Goal: Information Seeking & Learning: Learn about a topic

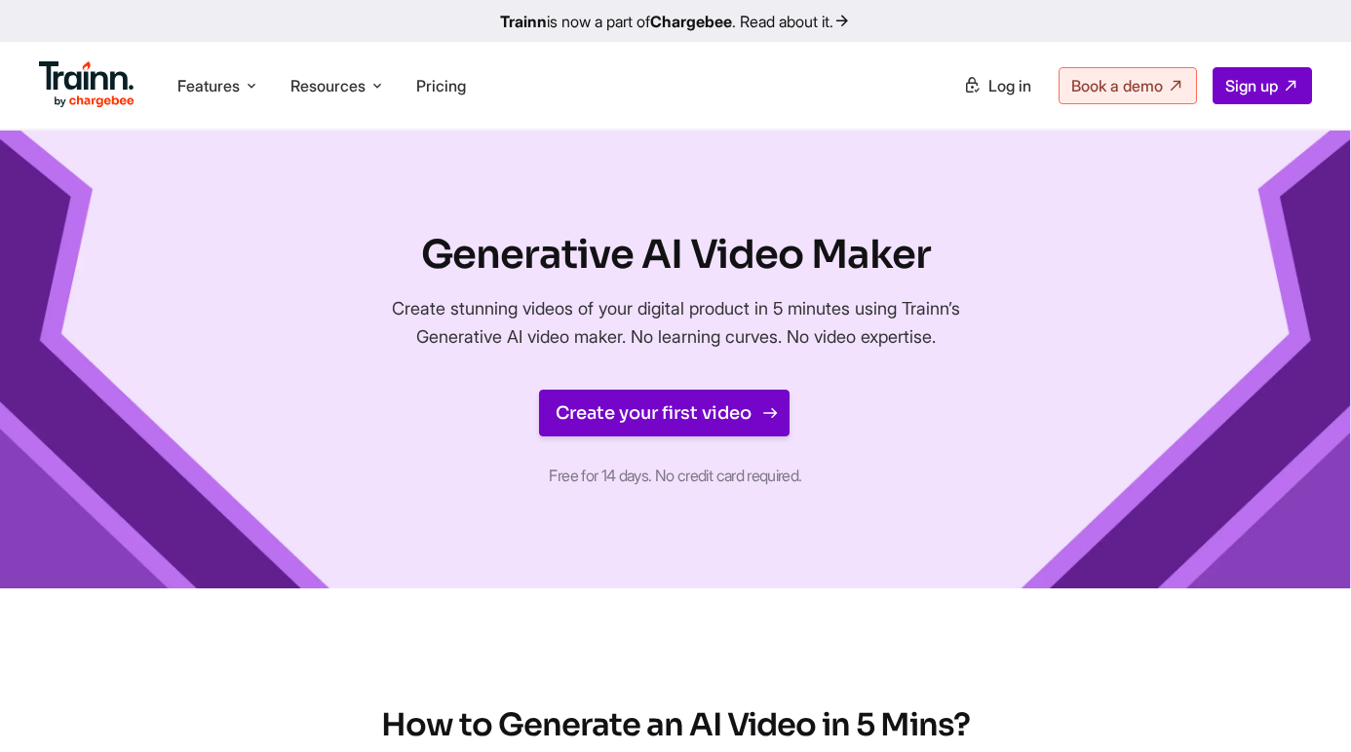
click at [628, 416] on link "Create your first video" at bounding box center [664, 413] width 250 height 47
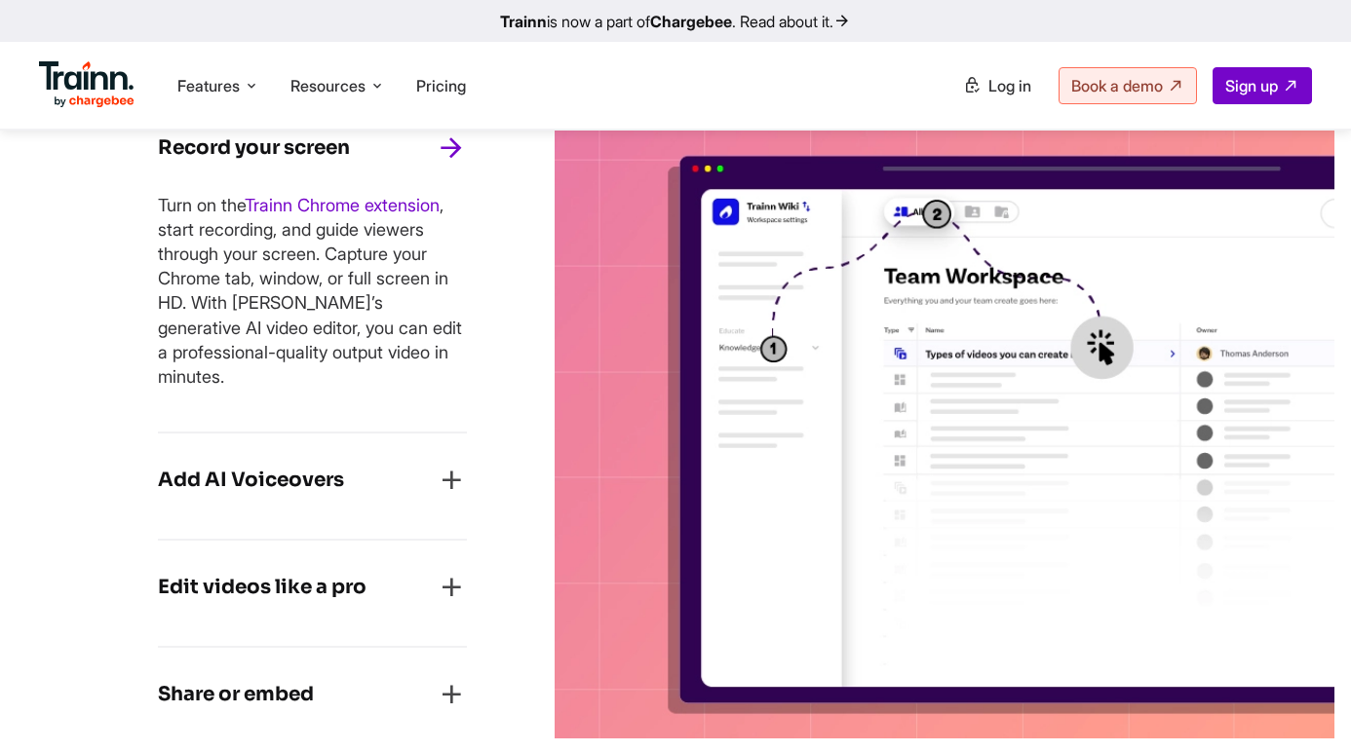
scroll to position [1264, 0]
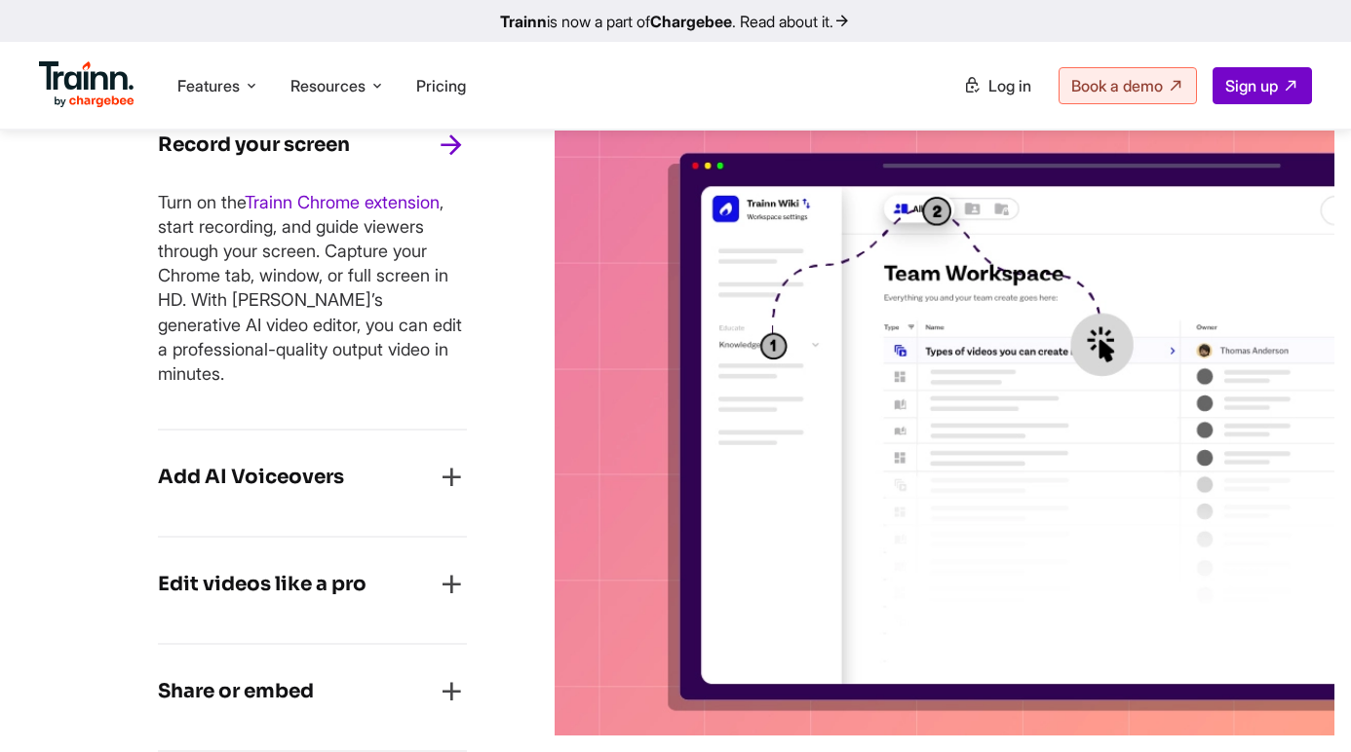
click at [459, 462] on icon "button" at bounding box center [451, 477] width 31 height 31
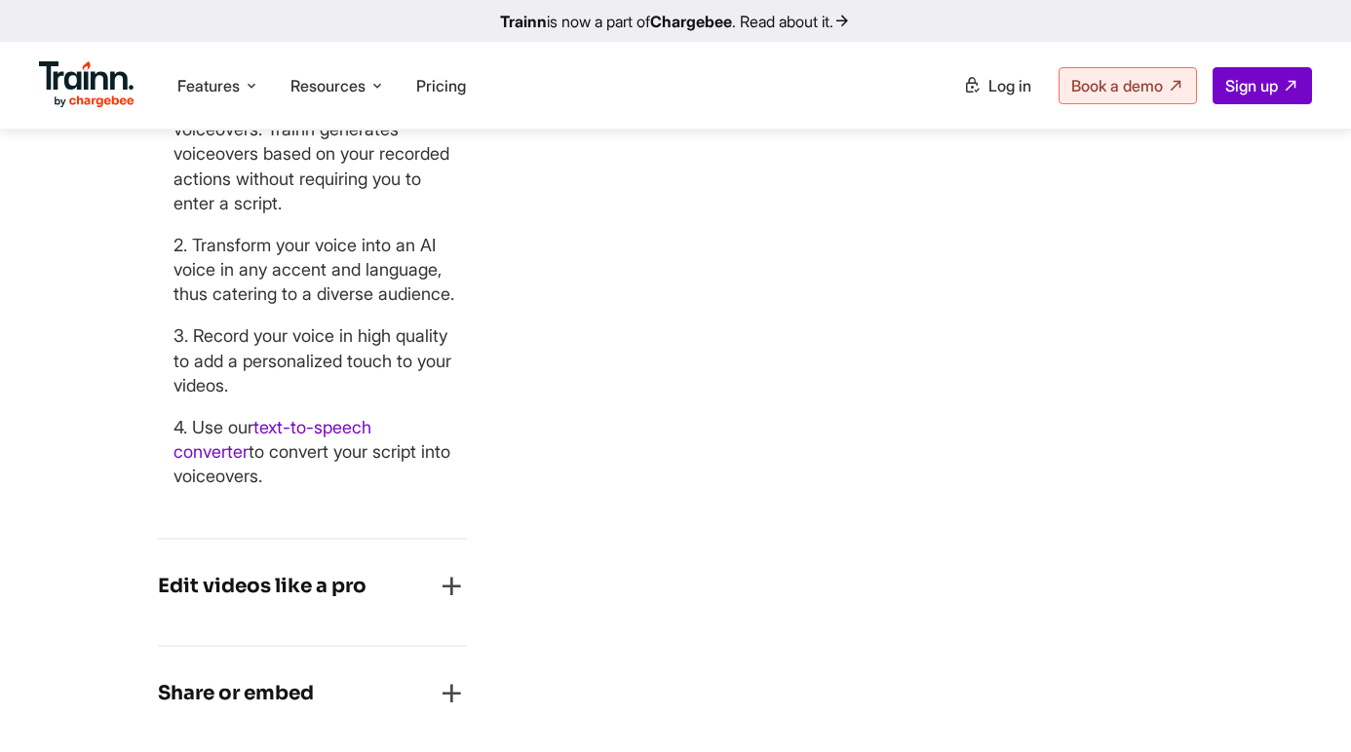
scroll to position [1624, 0]
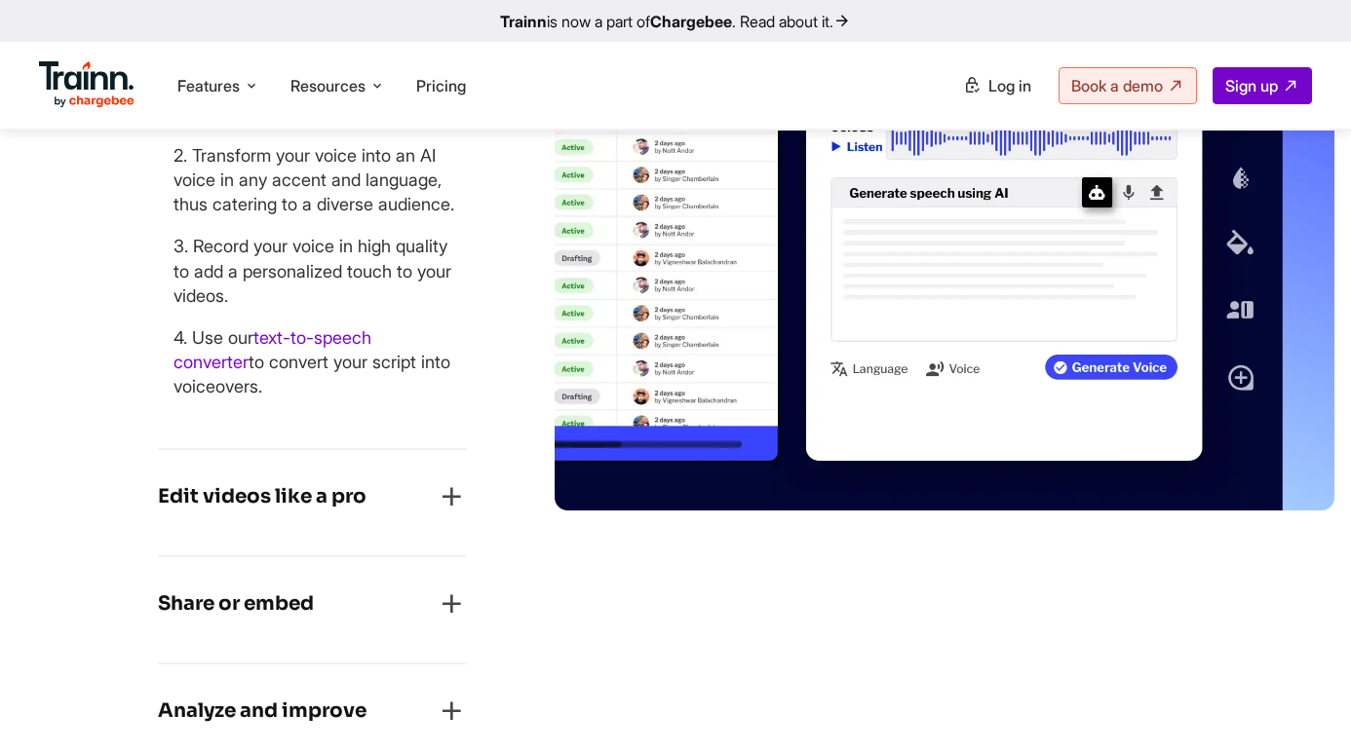
click at [451, 501] on icon "button" at bounding box center [451, 496] width 31 height 31
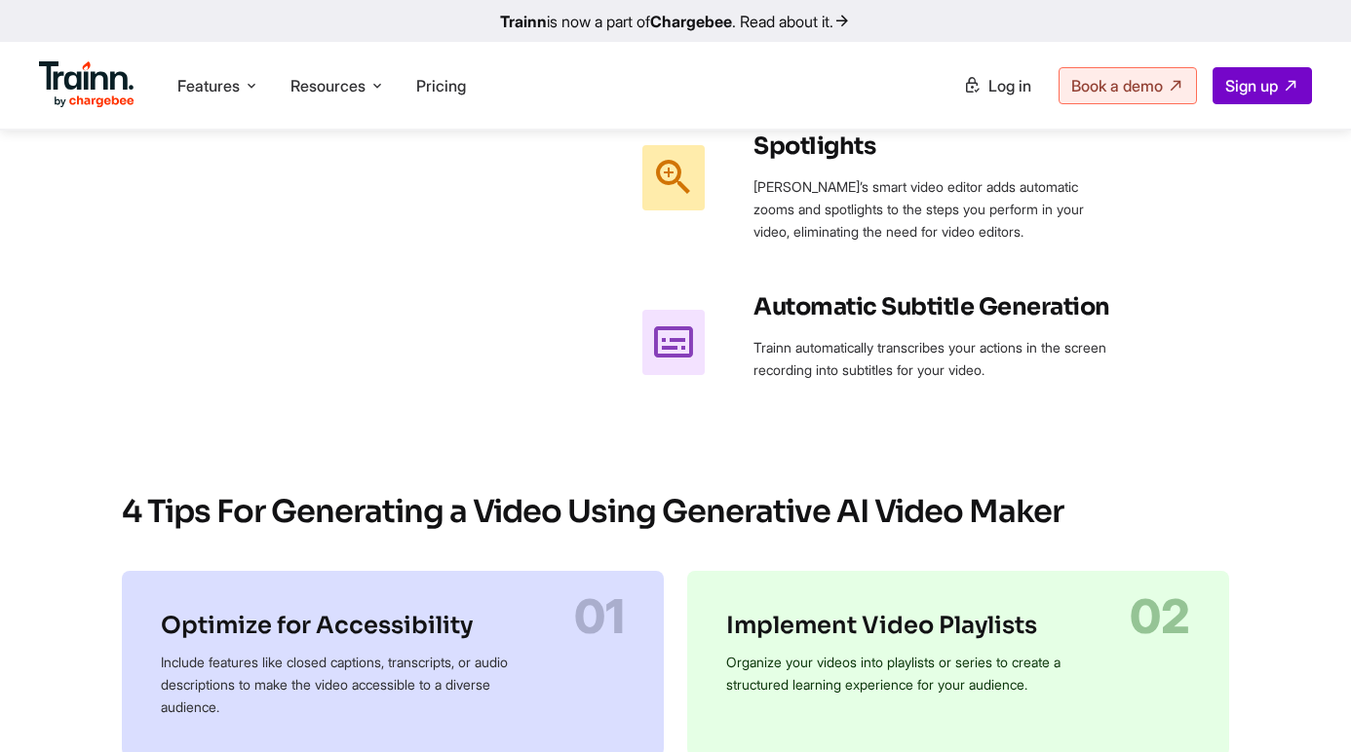
scroll to position [2910, 0]
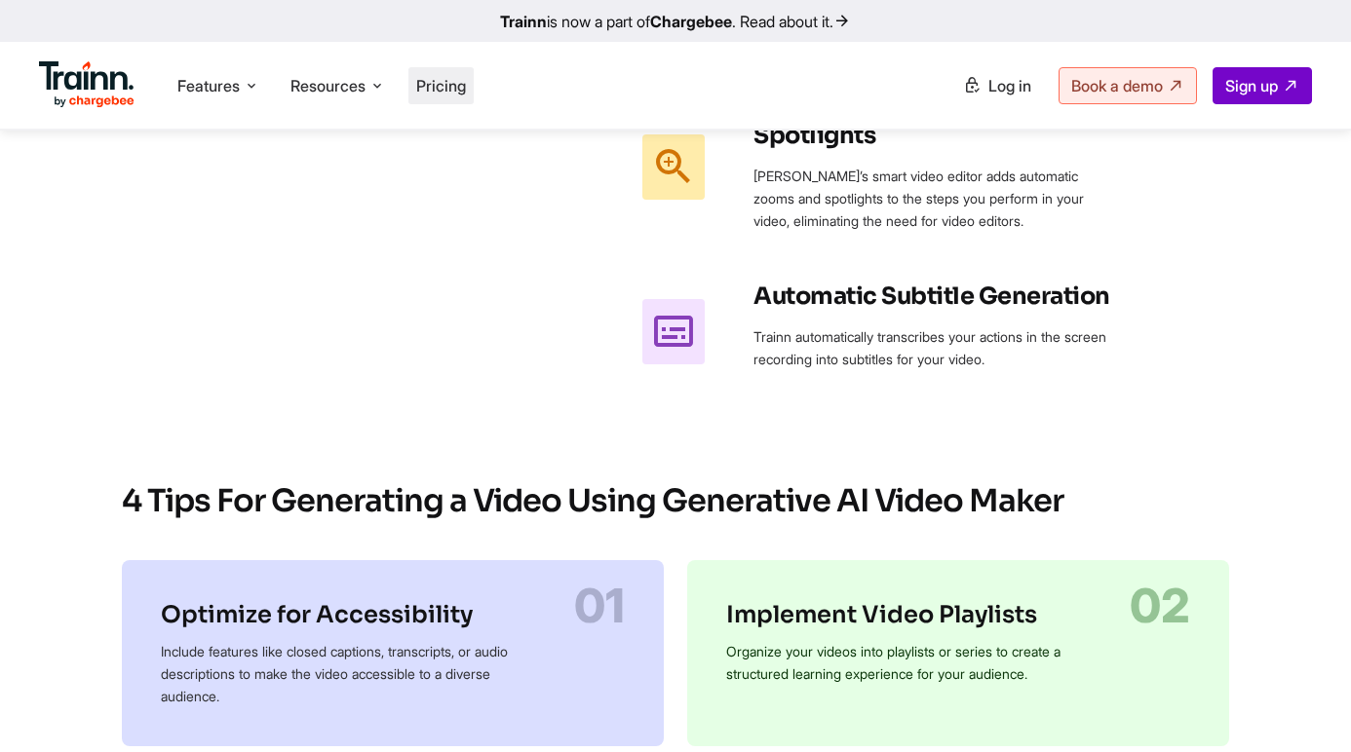
click at [463, 79] on span "Pricing" at bounding box center [441, 85] width 50 height 19
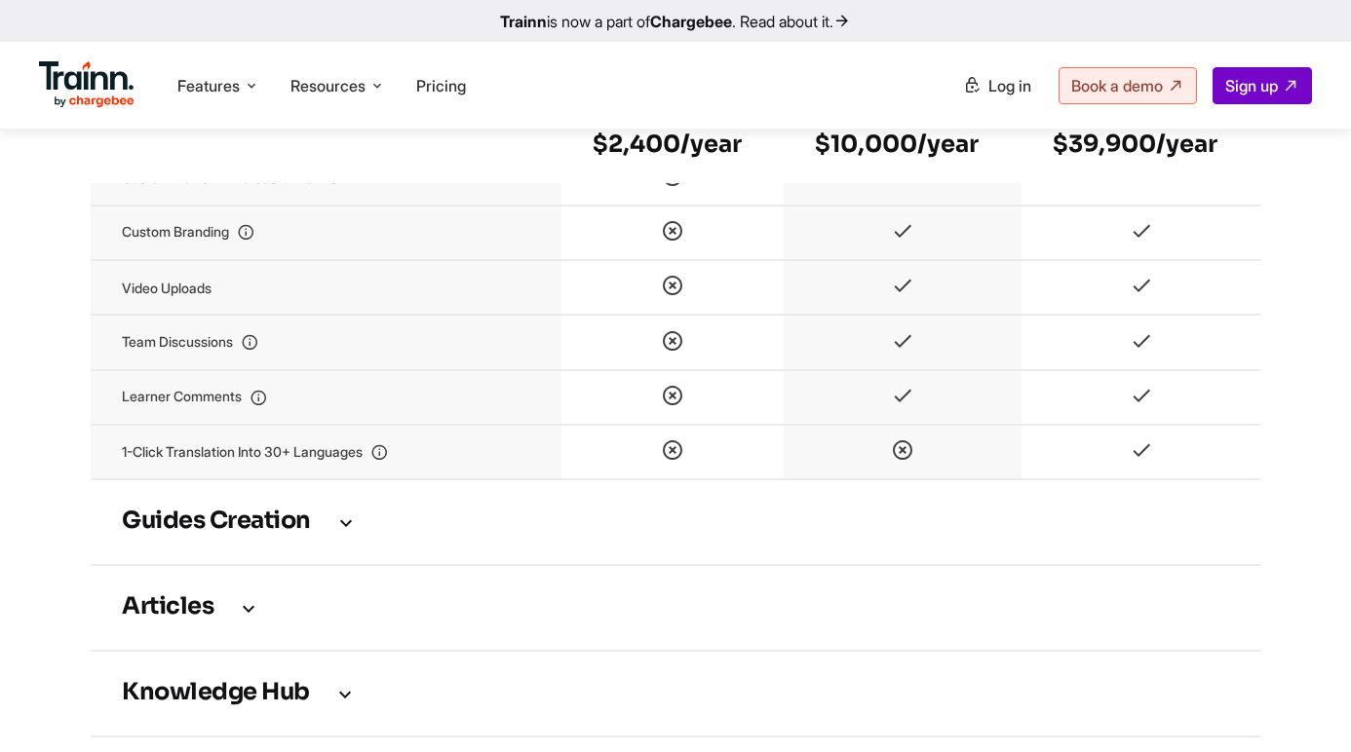
scroll to position [2444, 0]
click at [354, 534] on icon at bounding box center [345, 523] width 23 height 21
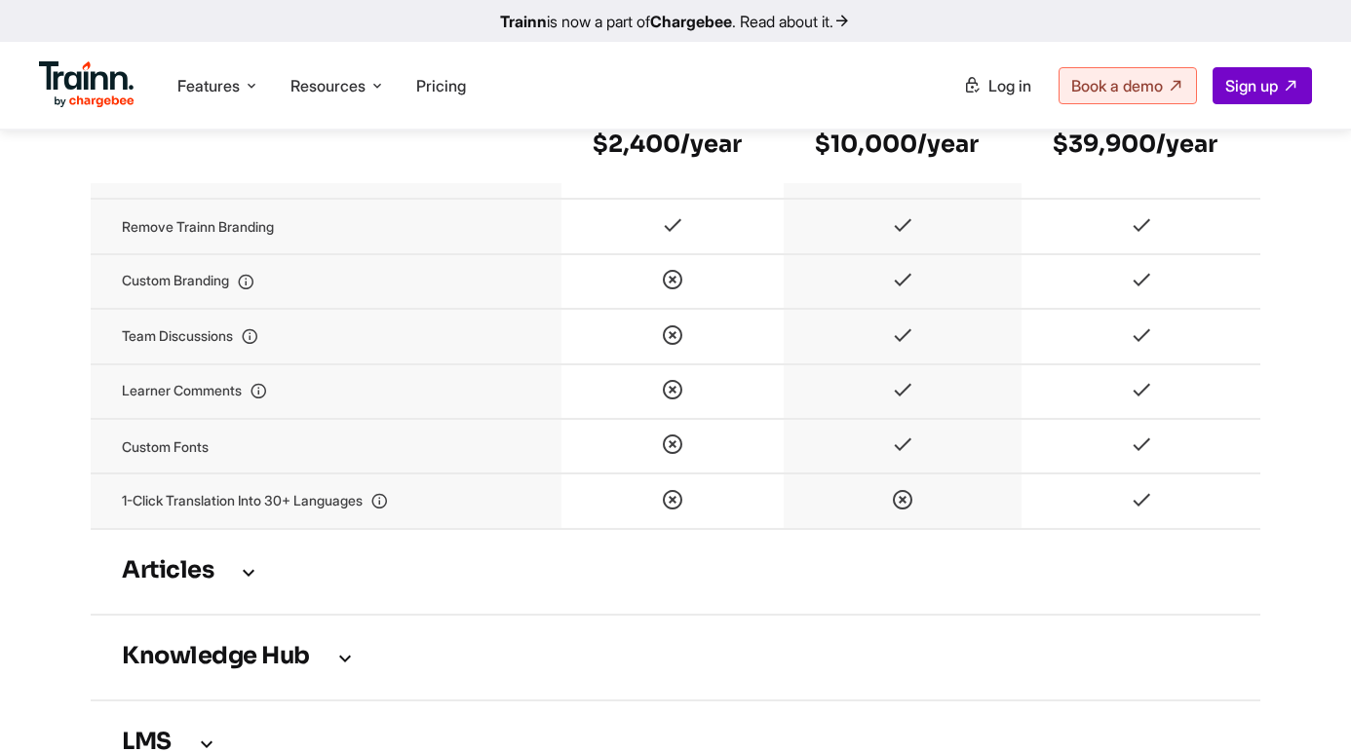
scroll to position [3469, 0]
click at [247, 584] on icon at bounding box center [248, 572] width 23 height 21
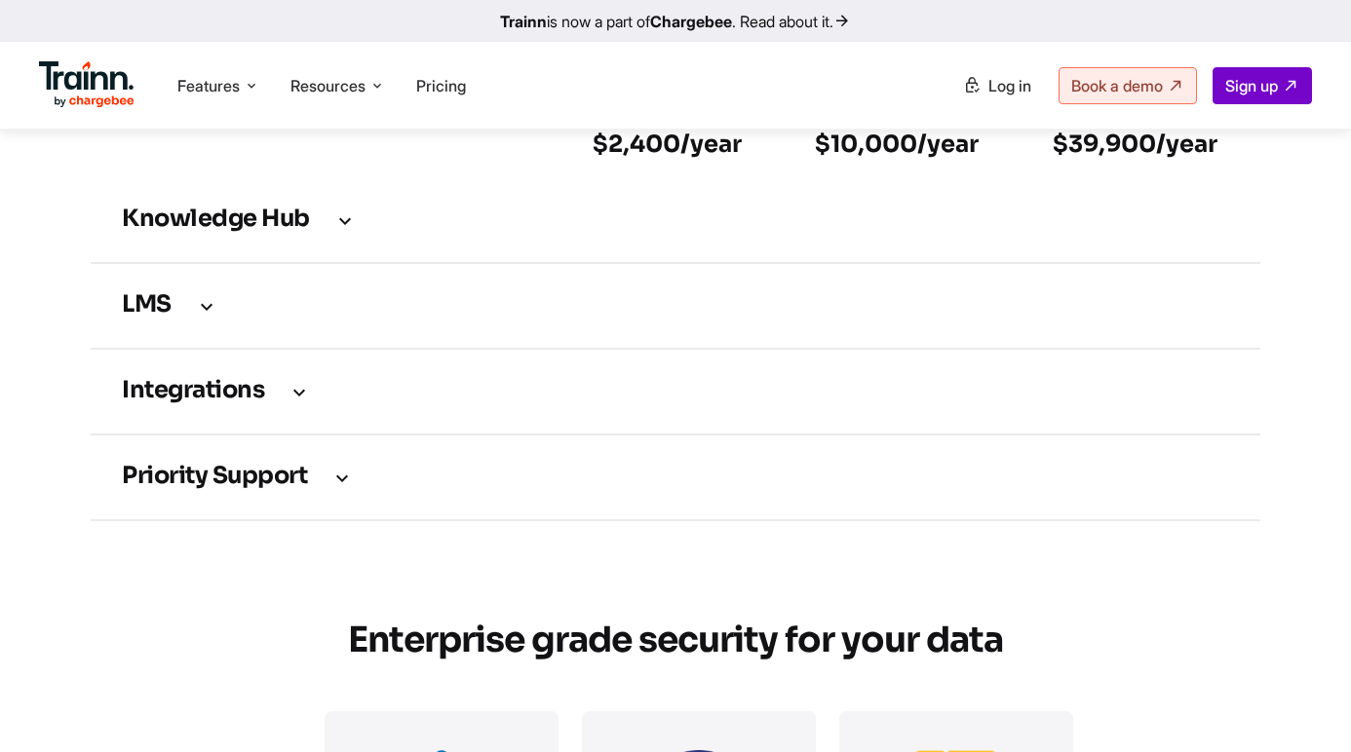
scroll to position [4007, 0]
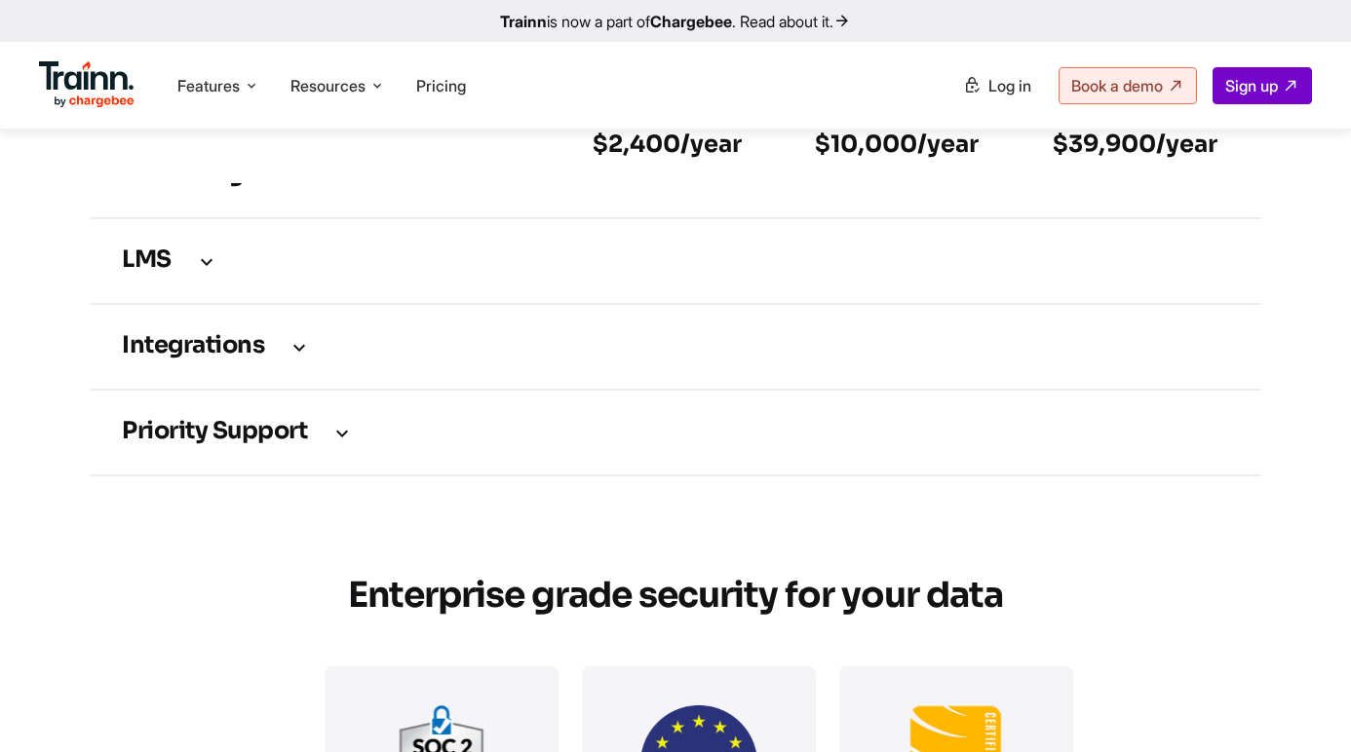
click at [332, 186] on h3 "Knowledge Hub" at bounding box center [675, 175] width 1107 height 21
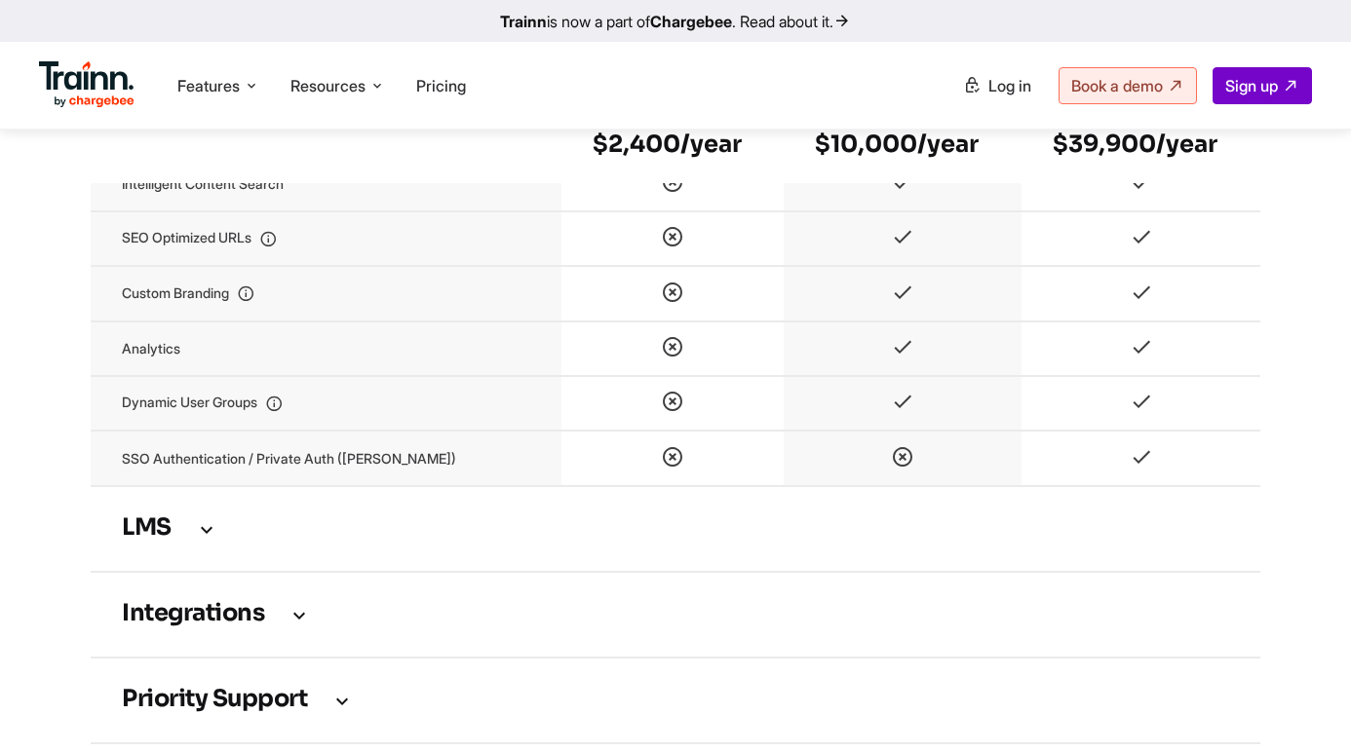
scroll to position [4253, 0]
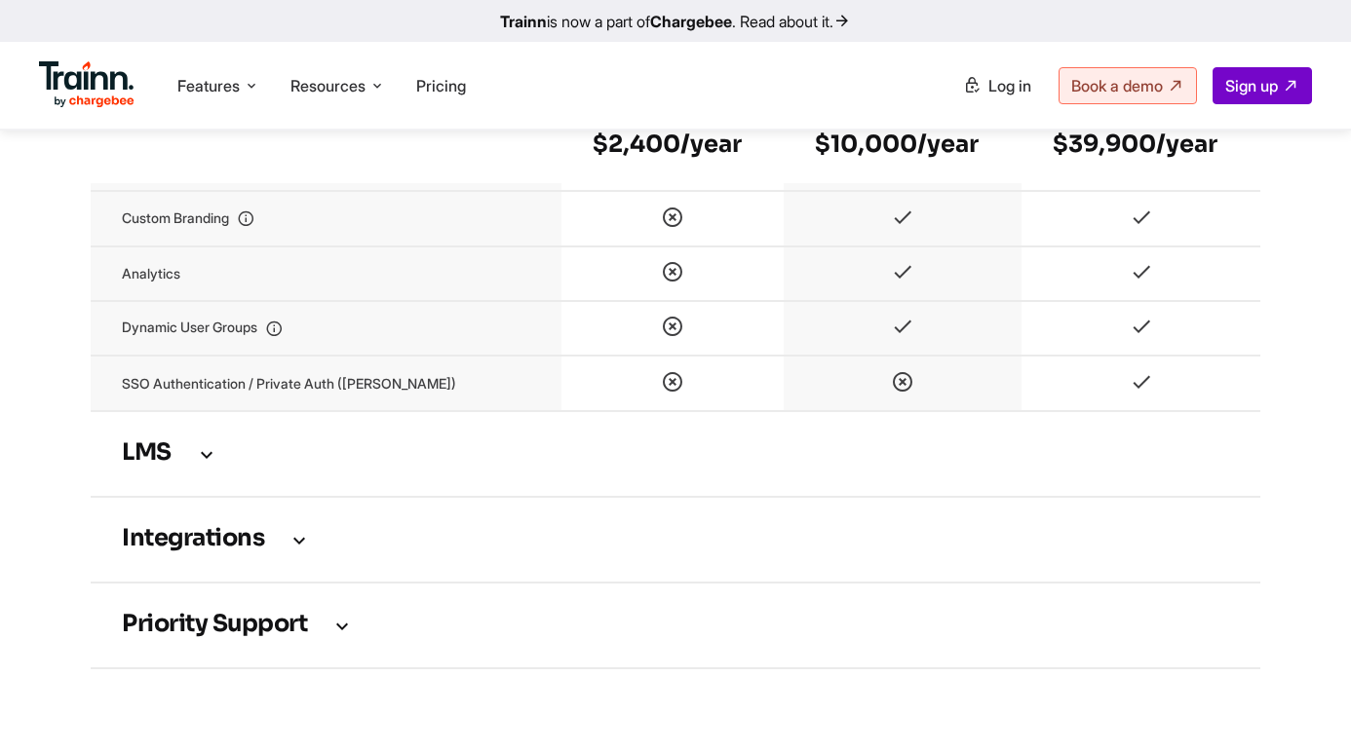
click at [175, 465] on h3 "LMS" at bounding box center [675, 453] width 1107 height 21
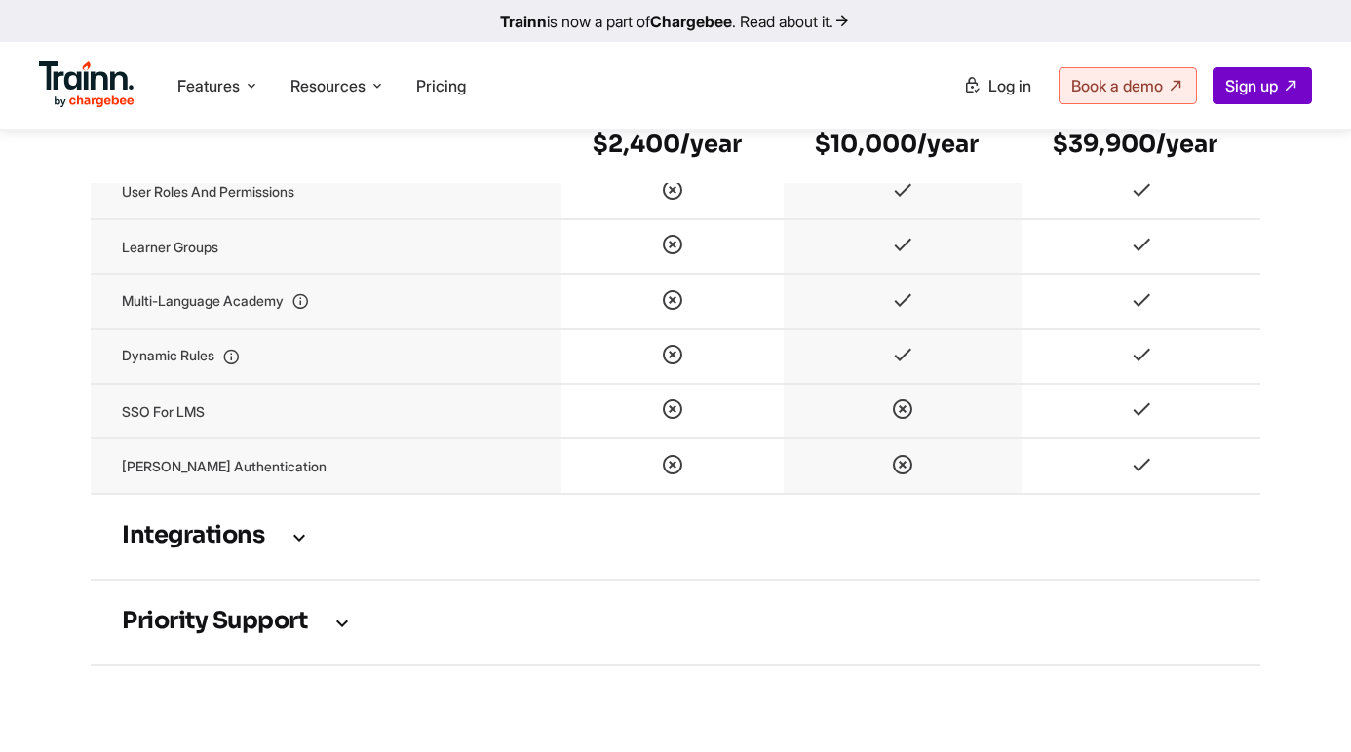
scroll to position [5081, 0]
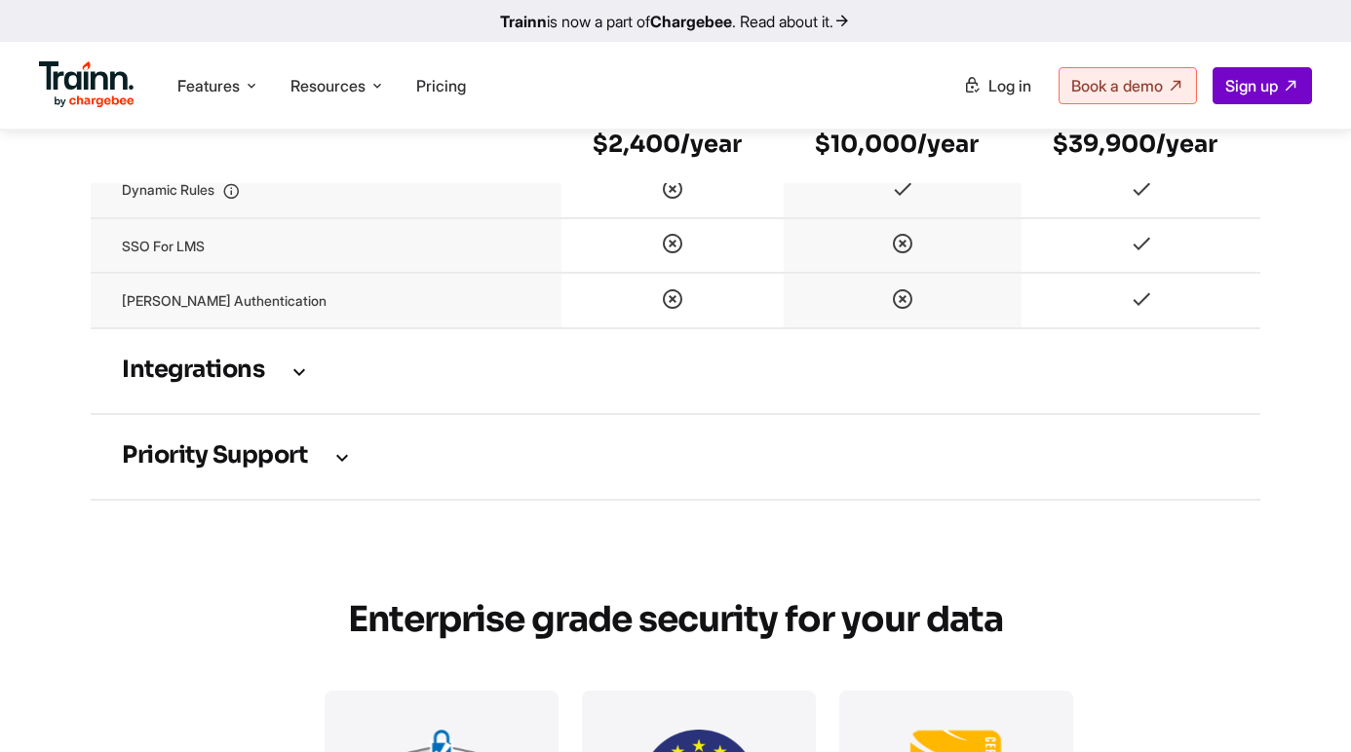
click at [220, 382] on h3 "Integrations" at bounding box center [675, 371] width 1107 height 21
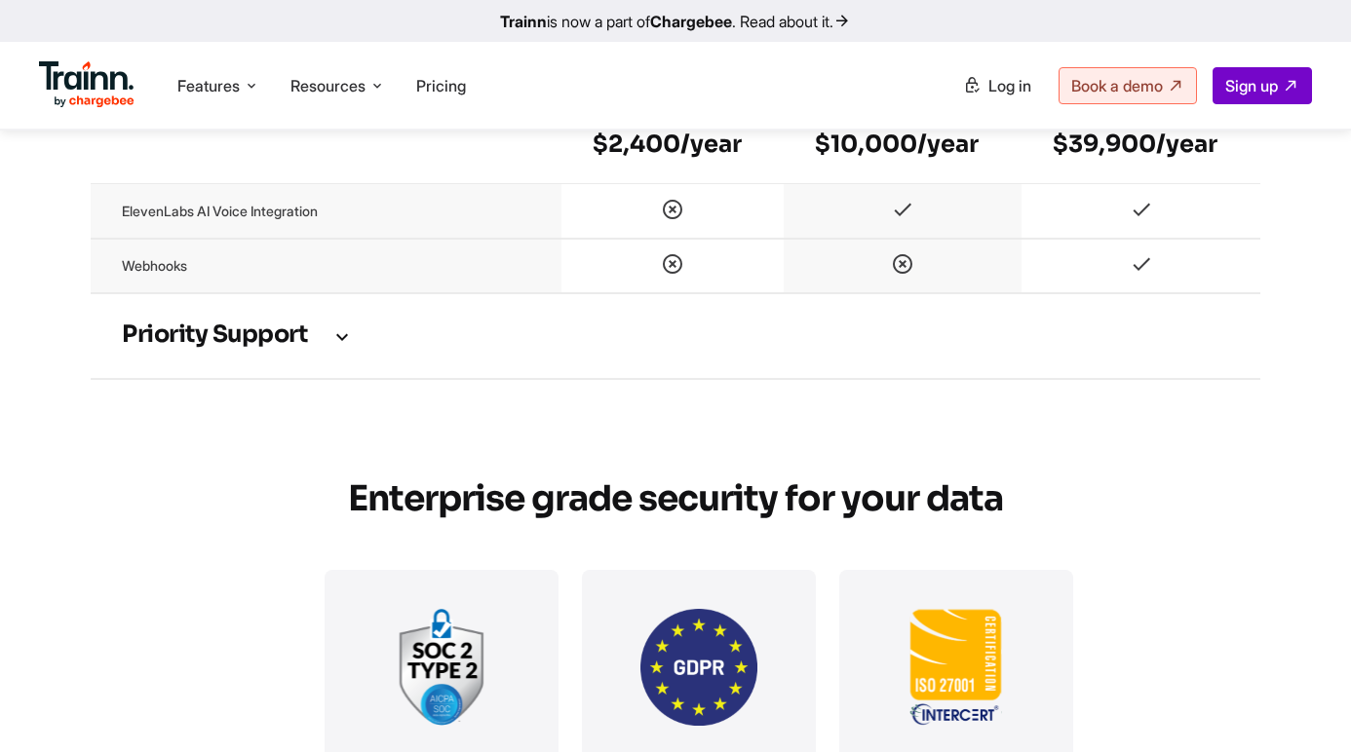
scroll to position [5495, 0]
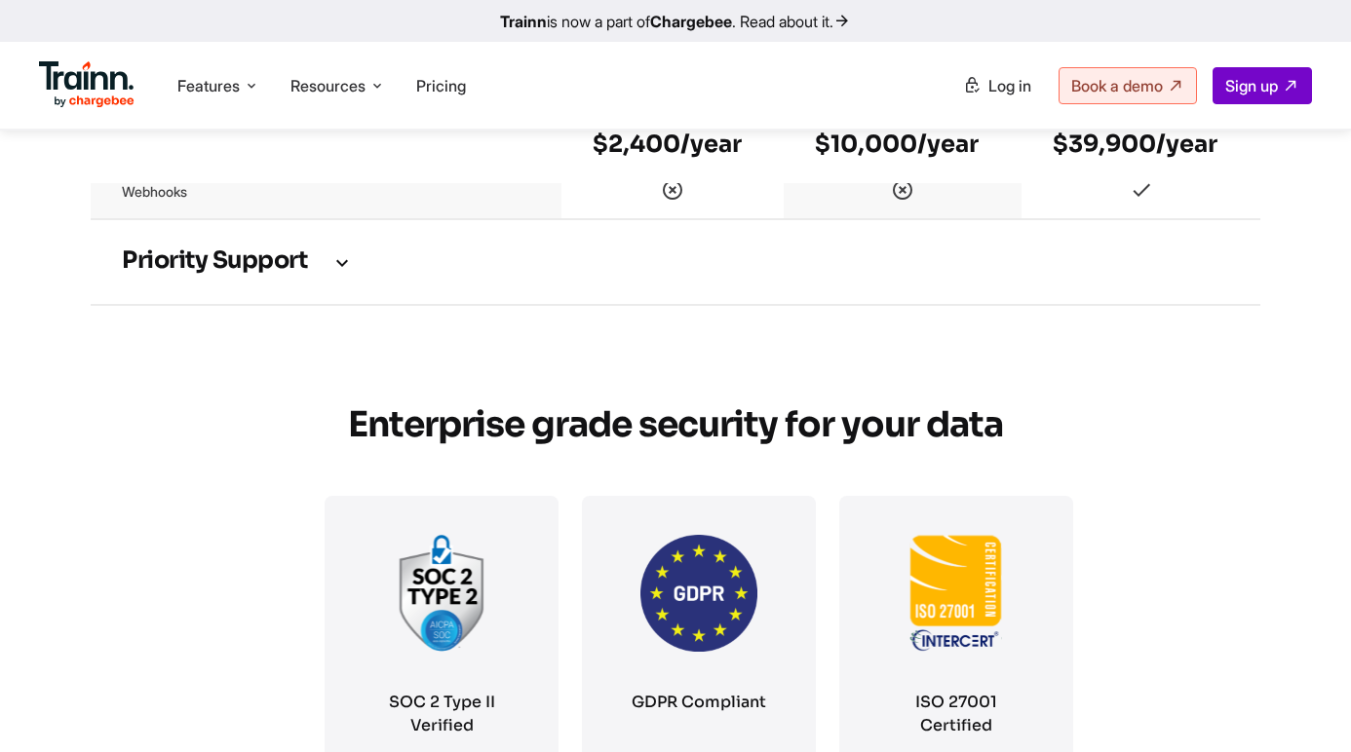
click at [278, 273] on h3 "Priority support" at bounding box center [675, 261] width 1107 height 21
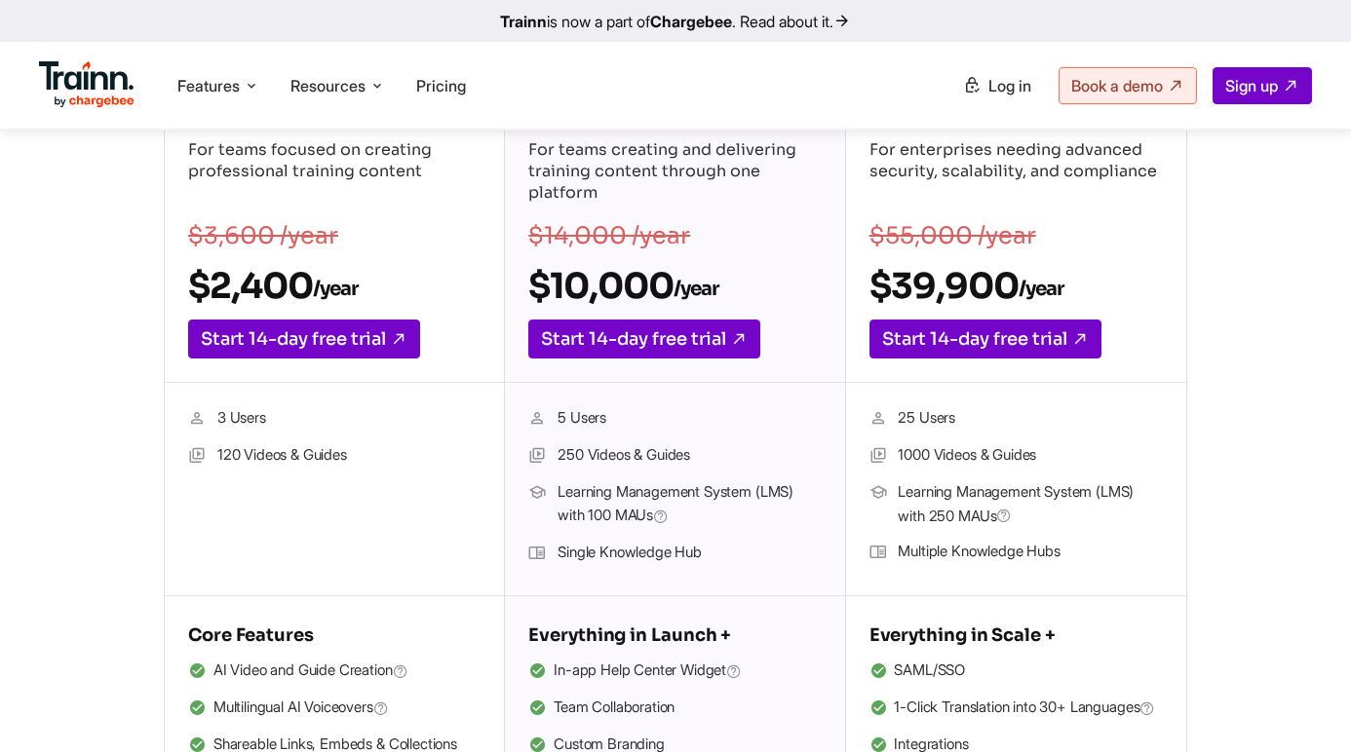
scroll to position [0, 0]
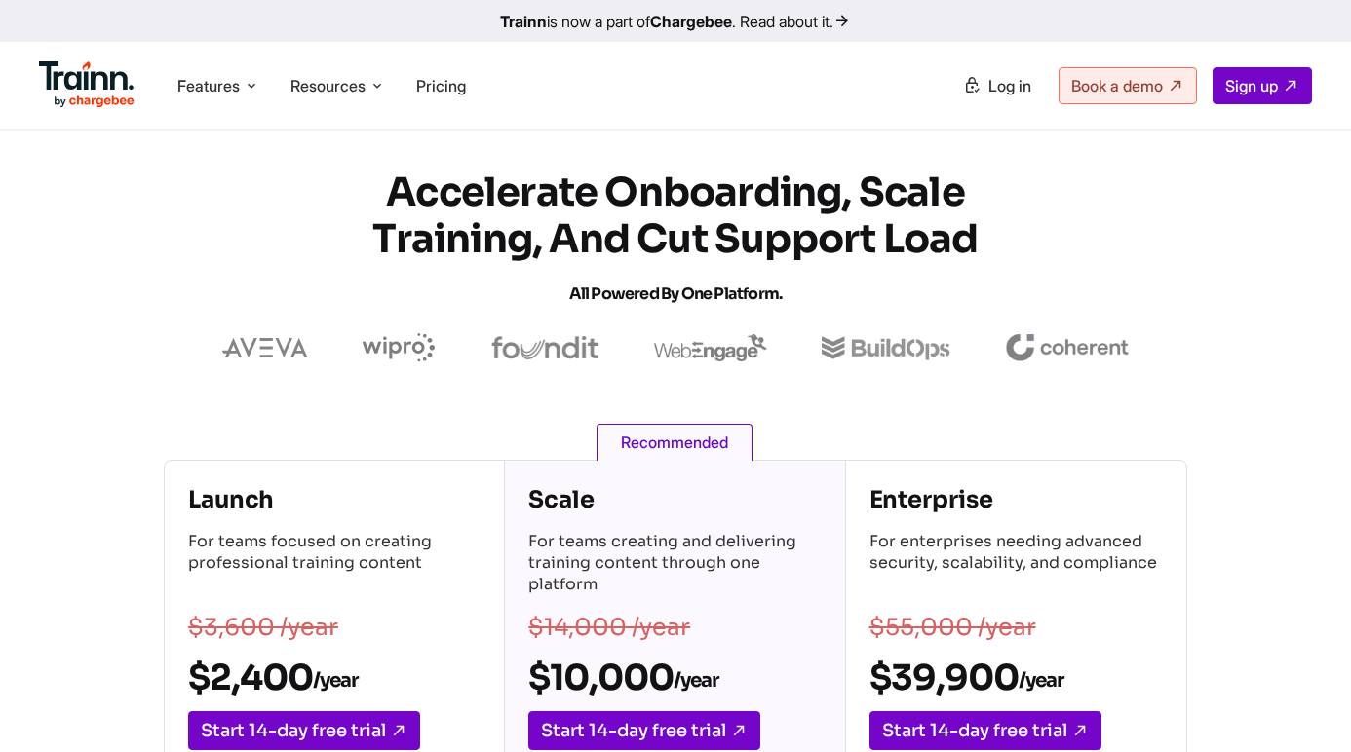
click at [789, 20] on link "Trainn is now a part of Chargebee . Read about it." at bounding box center [675, 21] width 1351 height 42
click at [248, 80] on icon at bounding box center [252, 85] width 16 height 19
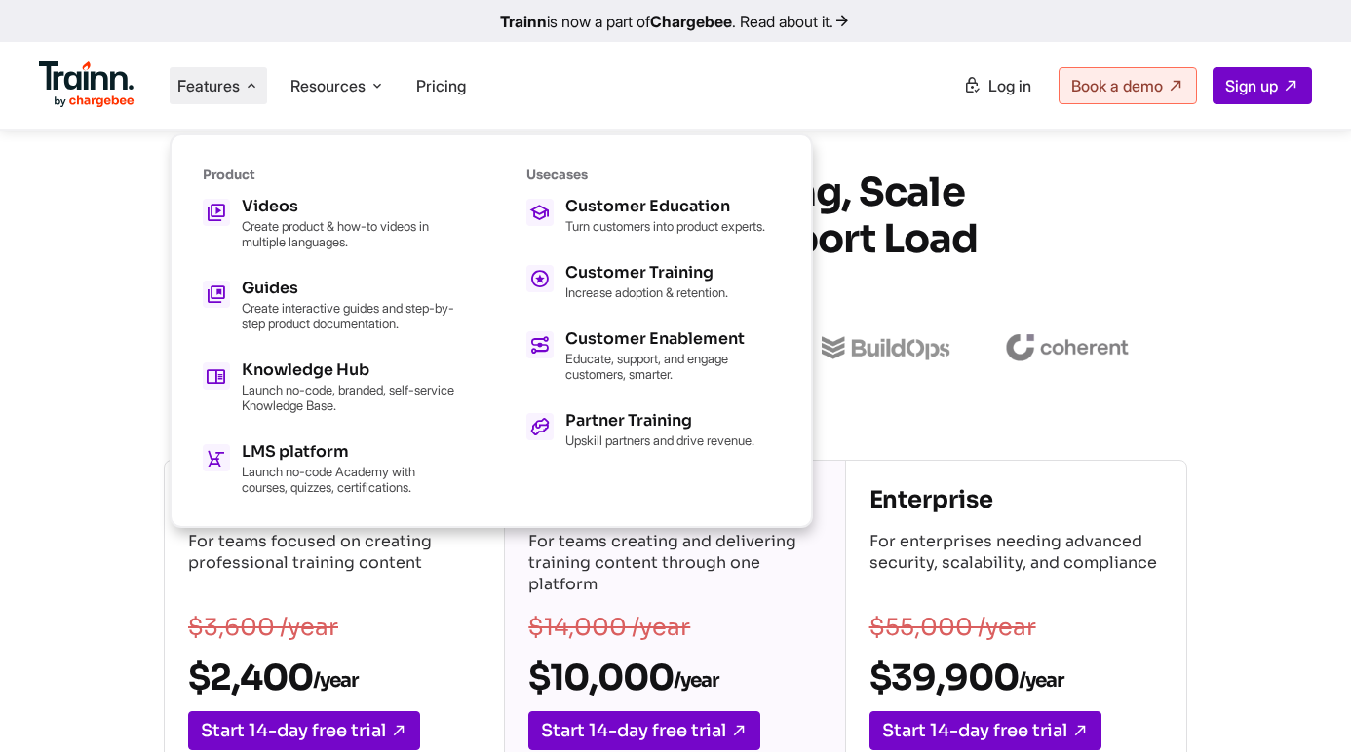
click at [248, 81] on icon at bounding box center [252, 85] width 16 height 19
